Goal: Find specific page/section: Find specific page/section

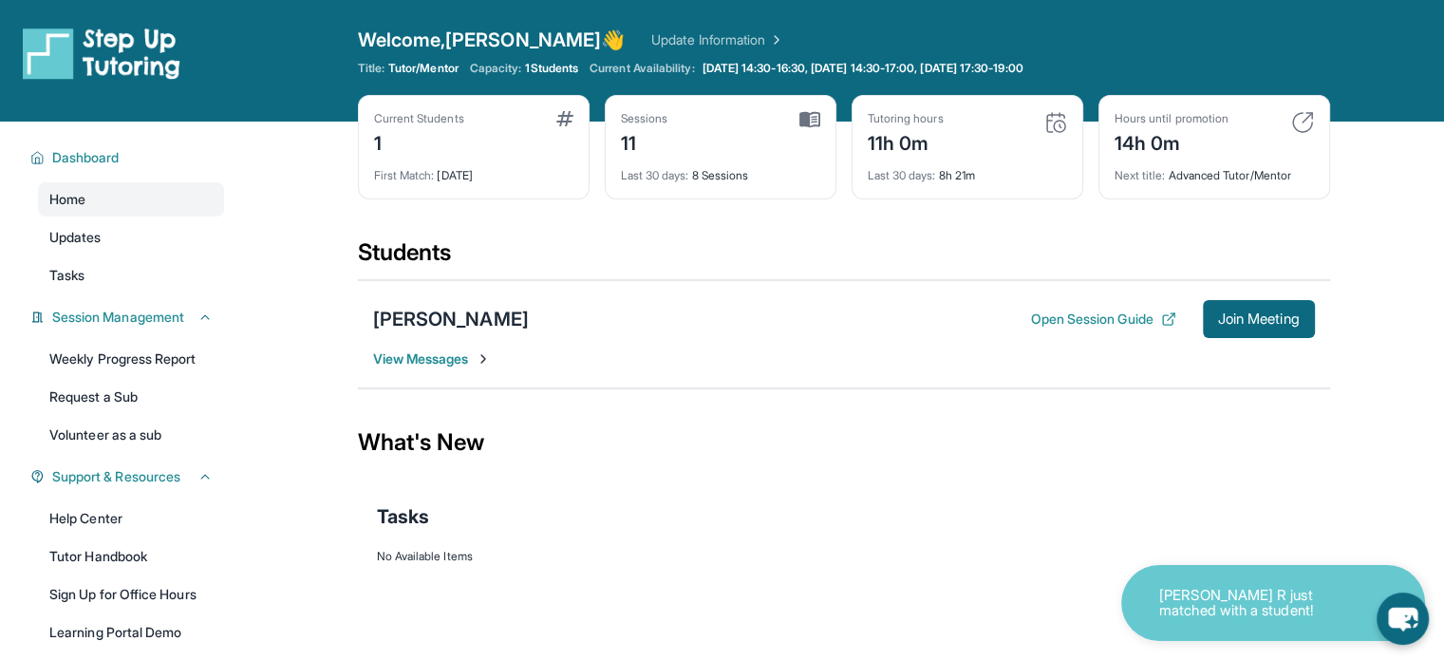
scroll to position [160, 0]
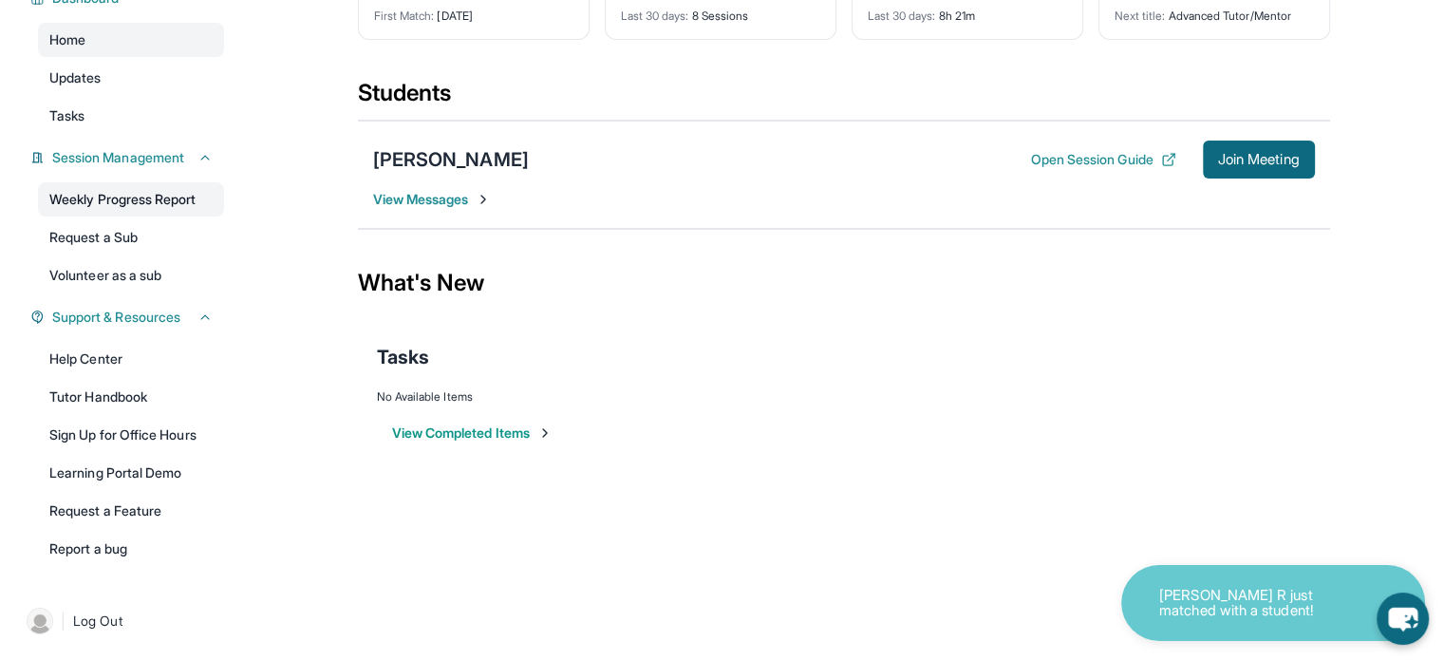
click at [109, 210] on link "Weekly Progress Report" at bounding box center [131, 199] width 186 height 34
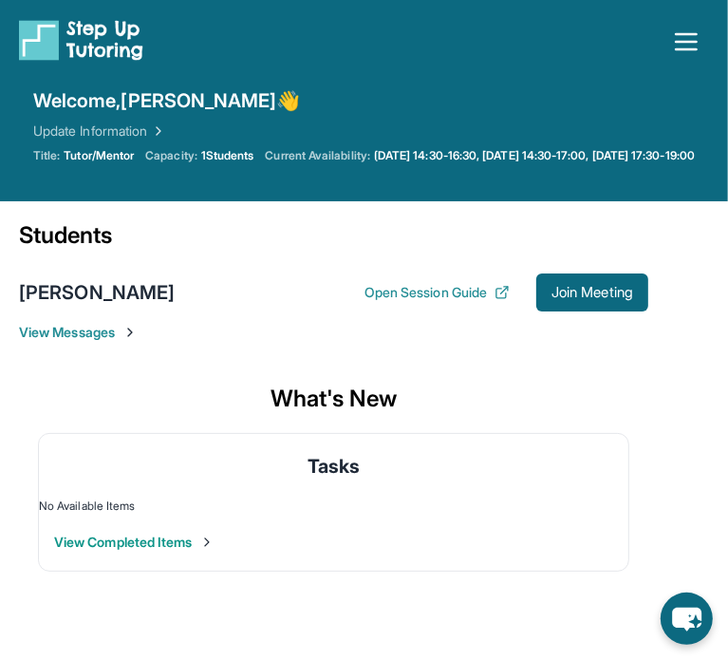
click at [676, 44] on icon "button" at bounding box center [686, 42] width 30 height 30
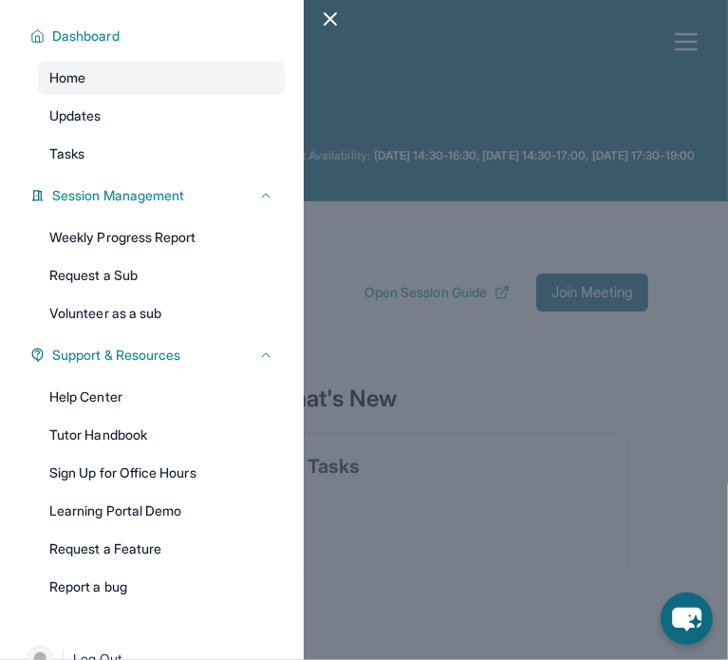
click at [509, 217] on div at bounding box center [364, 330] width 728 height 660
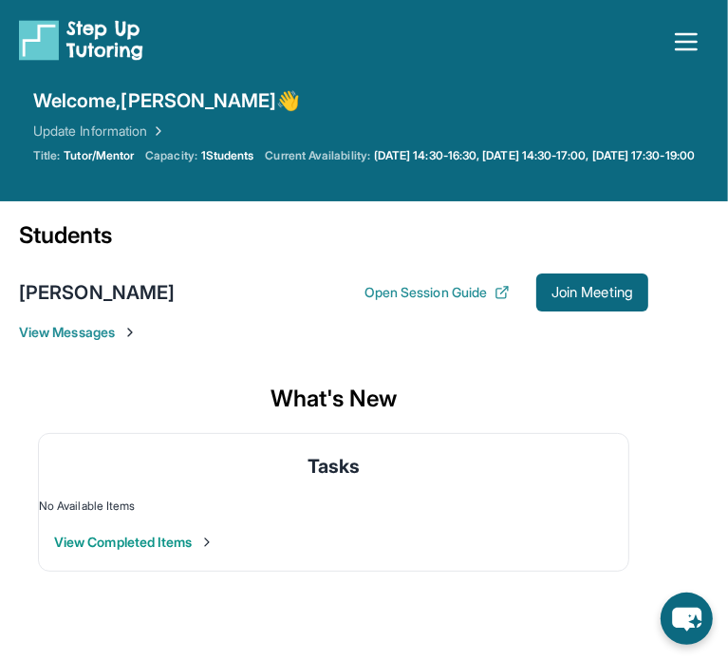
click at [683, 44] on icon "button" at bounding box center [686, 42] width 30 height 30
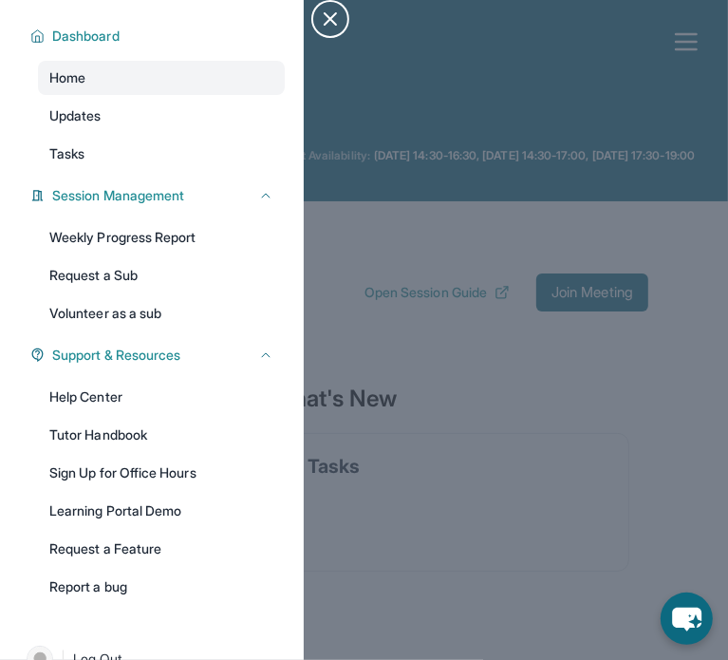
click at [319, 16] on icon "button" at bounding box center [330, 19] width 23 height 23
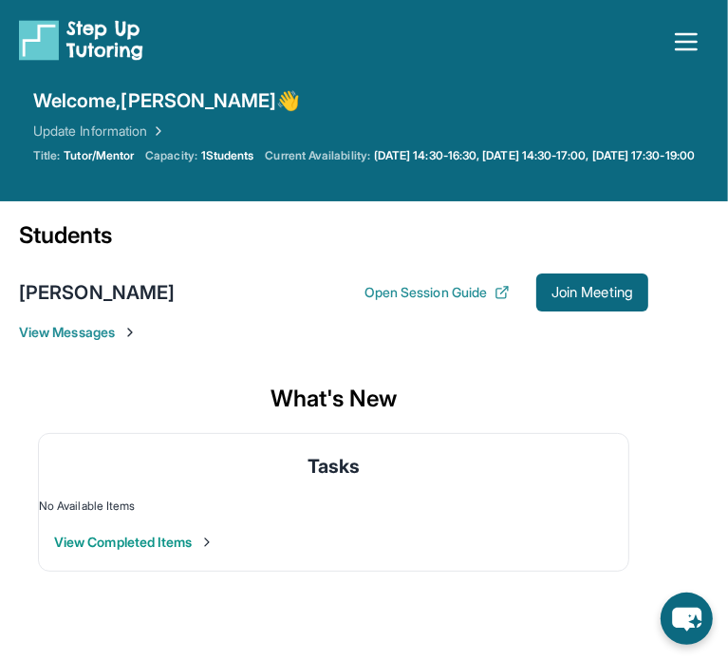
click at [689, 59] on button "Open sidebar" at bounding box center [687, 42] width 46 height 46
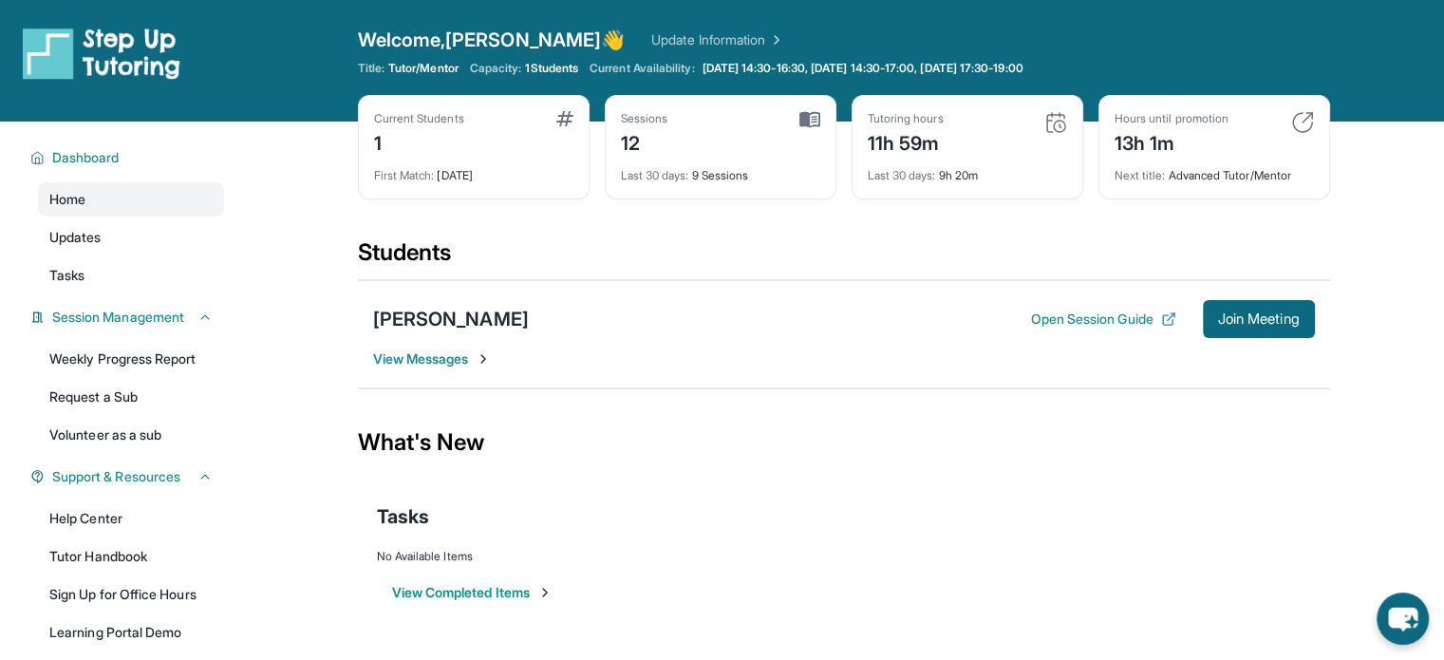
click at [1079, 117] on div "Tutoring hours 11h 59m Last 30 days : 9h 20m" at bounding box center [968, 147] width 232 height 104
click at [1060, 123] on img at bounding box center [1056, 122] width 23 height 23
click at [810, 121] on img at bounding box center [810, 119] width 21 height 17
click at [198, 325] on icon at bounding box center [205, 317] width 15 height 15
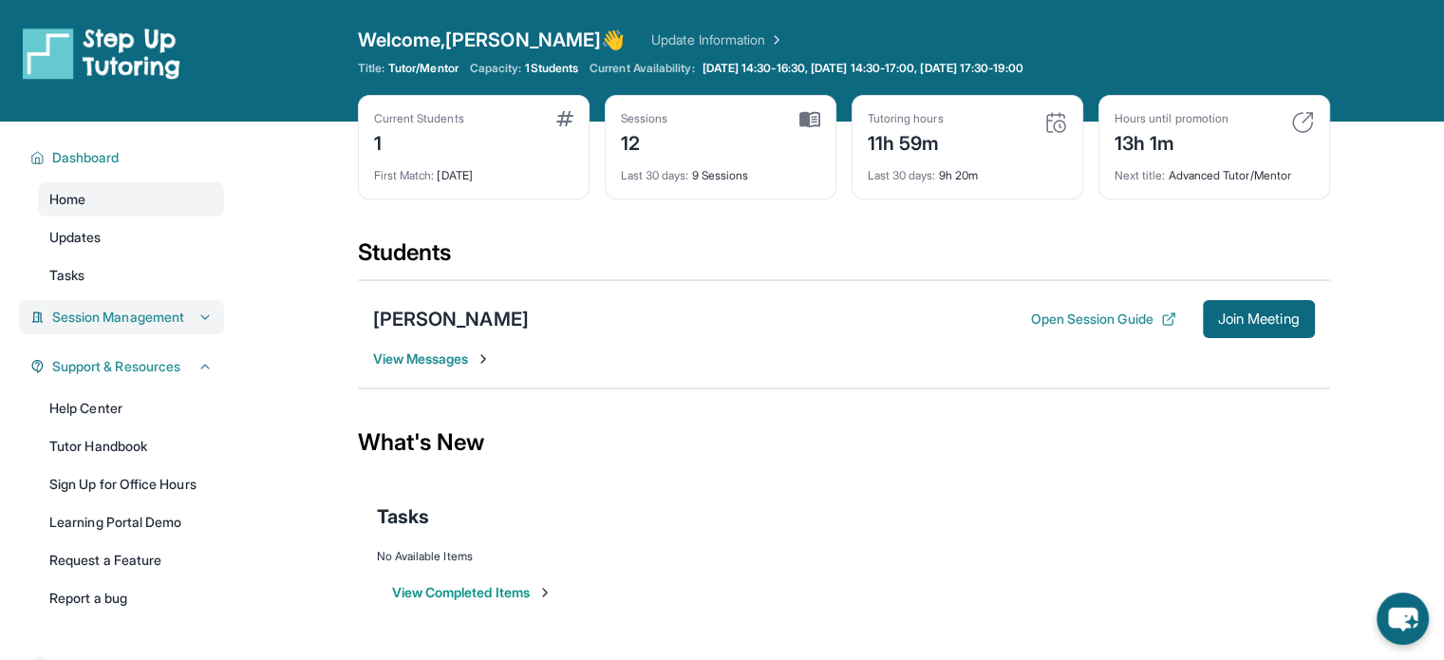
click at [198, 325] on icon at bounding box center [205, 317] width 15 height 15
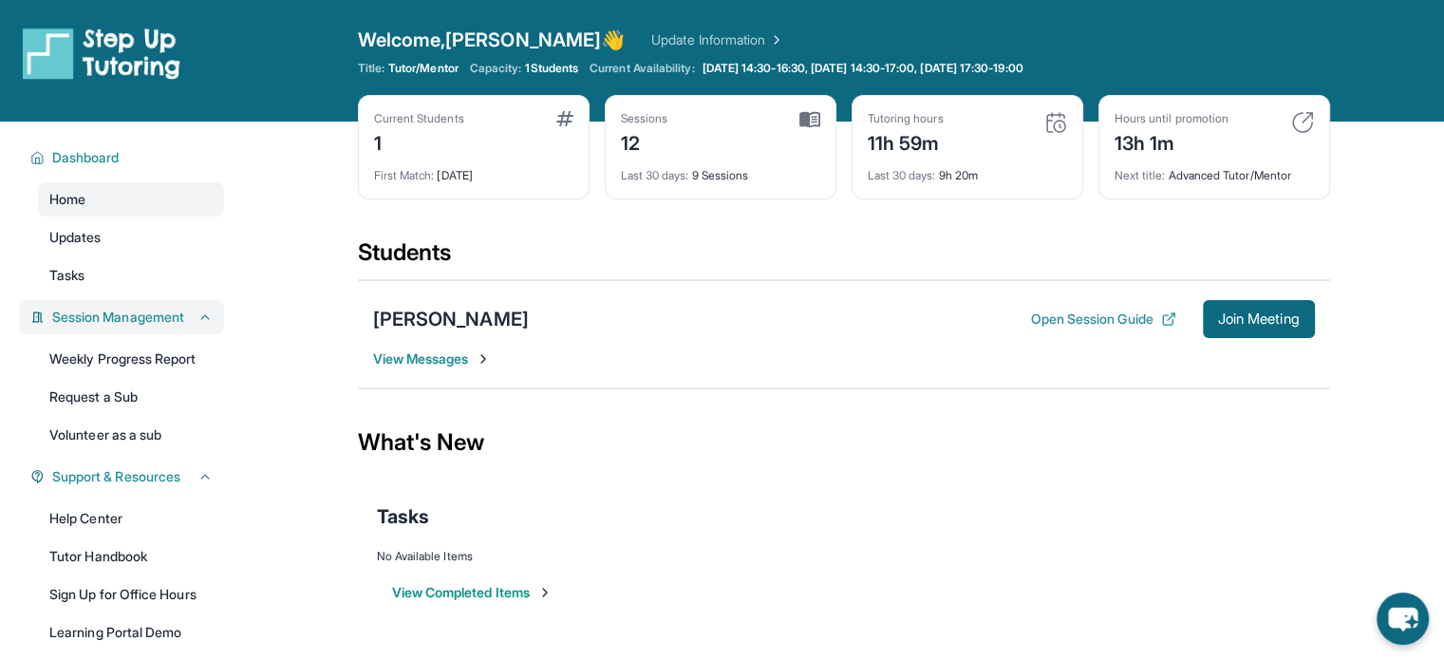
click at [1312, 132] on img at bounding box center [1303, 122] width 23 height 23
click at [780, 112] on div "Sessions 12" at bounding box center [720, 134] width 199 height 46
click at [651, 41] on link "Update Information" at bounding box center [717, 39] width 133 height 19
